Goal: Register for event/course

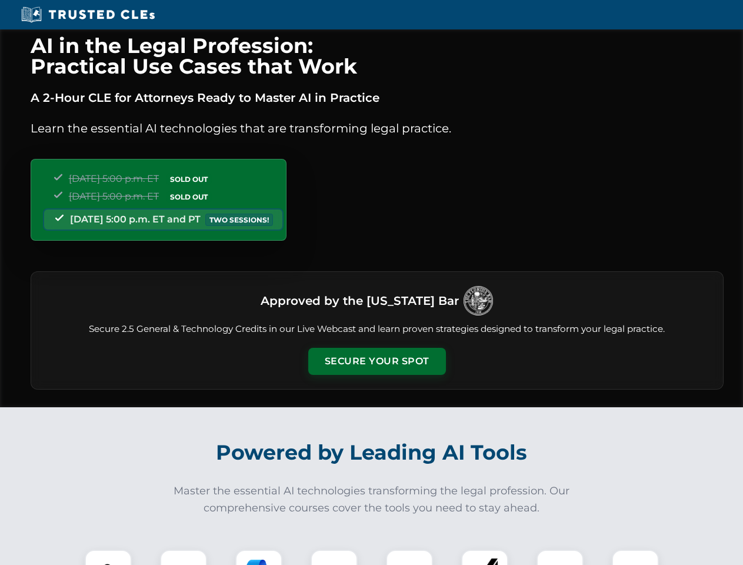
click at [377, 361] on button "Secure Your Spot" at bounding box center [377, 361] width 138 height 27
click at [108, 557] on img at bounding box center [108, 573] width 34 height 34
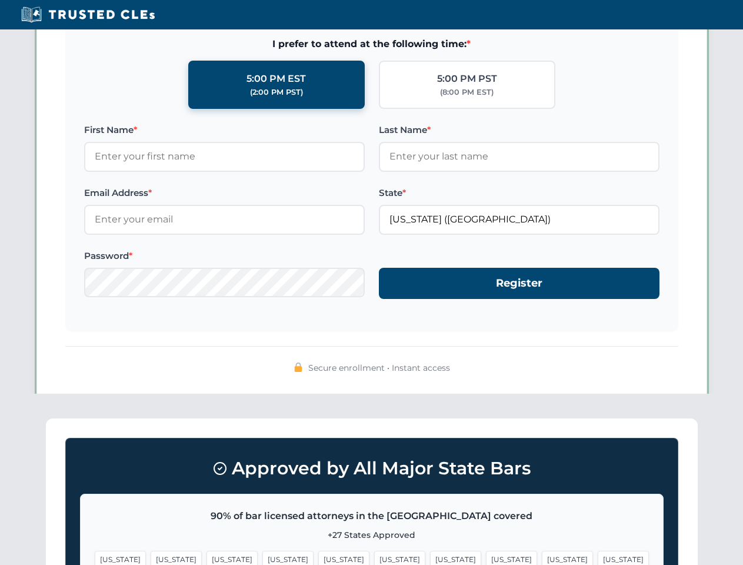
click at [430, 557] on span "[US_STATE]" at bounding box center [455, 559] width 51 height 17
click at [542, 557] on span "[US_STATE]" at bounding box center [567, 559] width 51 height 17
